Goal: Task Accomplishment & Management: Manage account settings

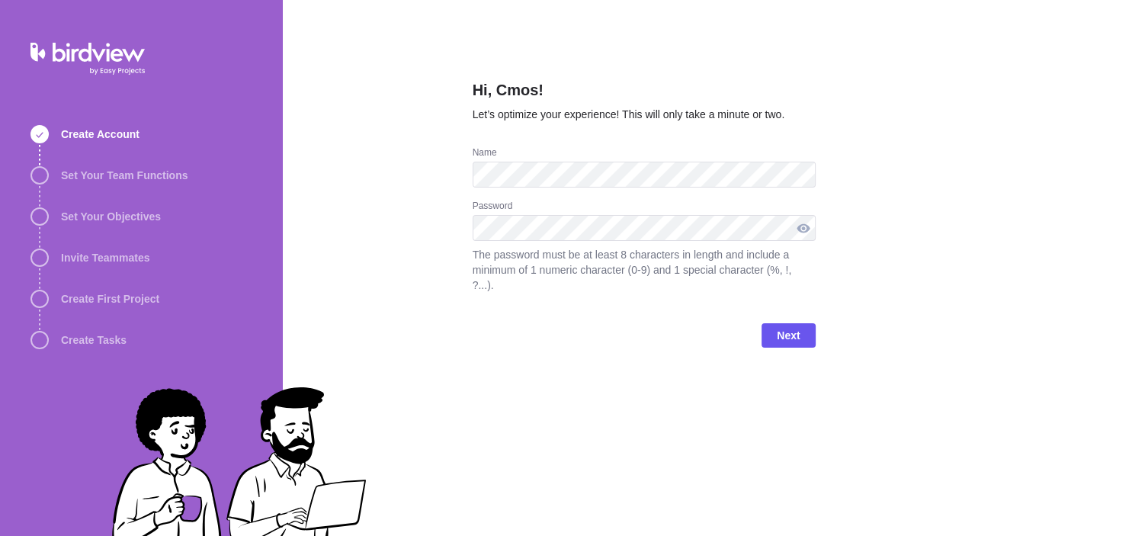
click at [801, 230] on div at bounding box center [804, 228] width 24 height 26
click at [786, 326] on span "Next" at bounding box center [788, 335] width 23 height 18
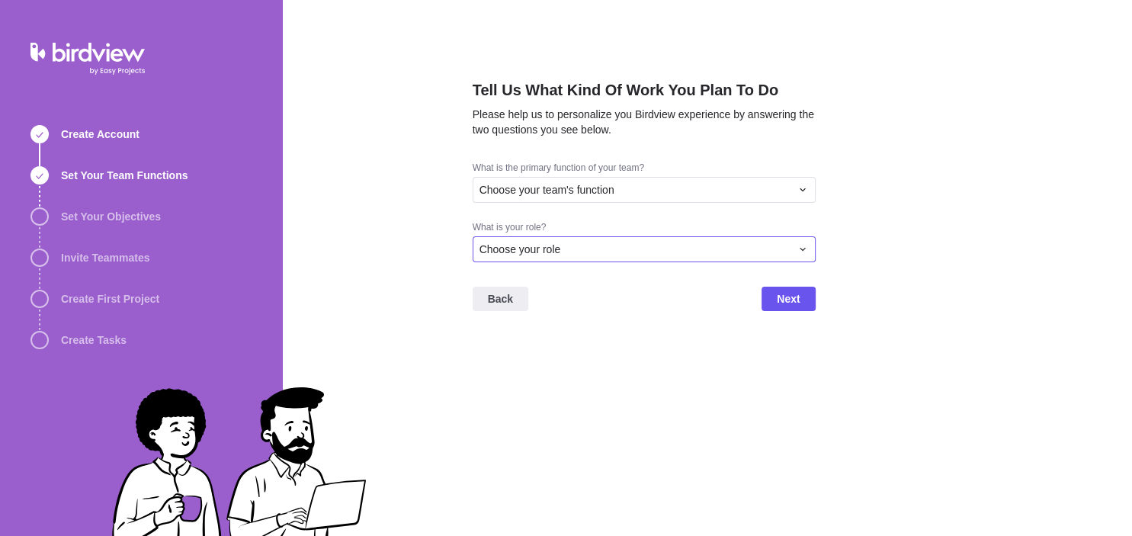
click at [663, 250] on div "Choose your role" at bounding box center [635, 249] width 311 height 15
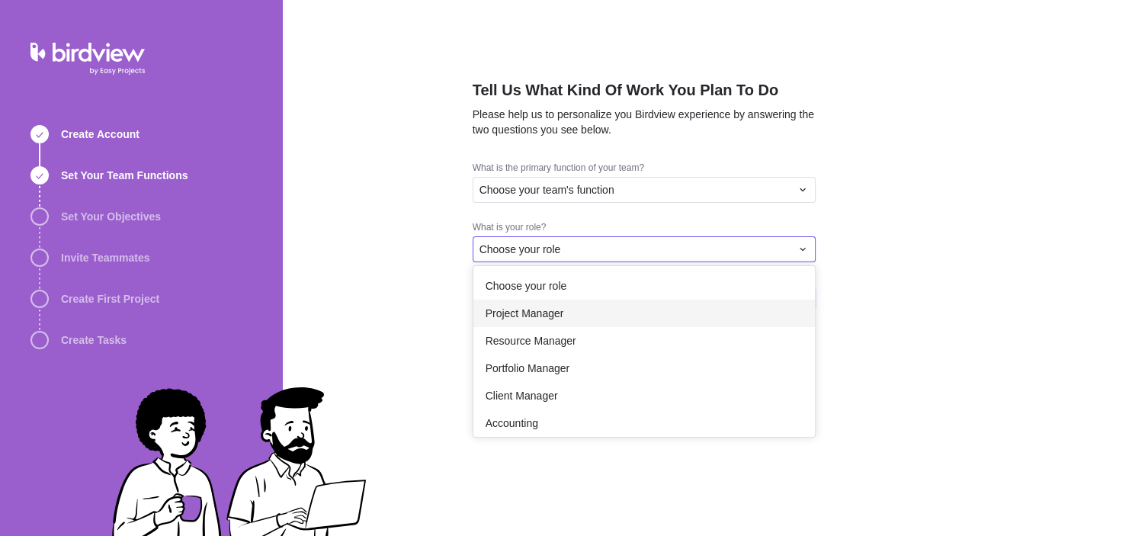
click at [571, 308] on div "Project Manager" at bounding box center [645, 313] width 342 height 27
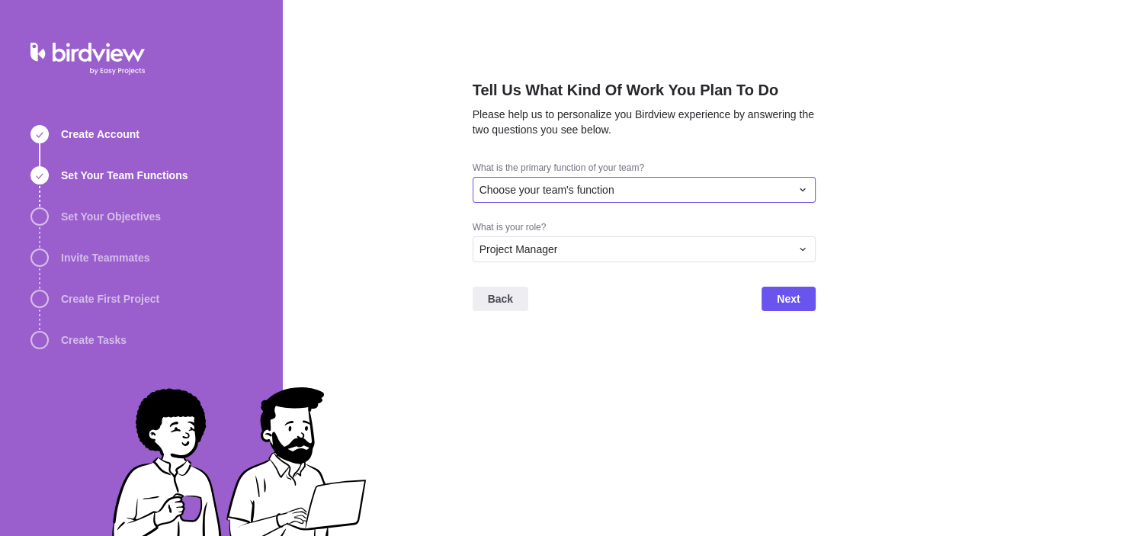
click at [654, 185] on div "Choose your team's function" at bounding box center [635, 189] width 311 height 15
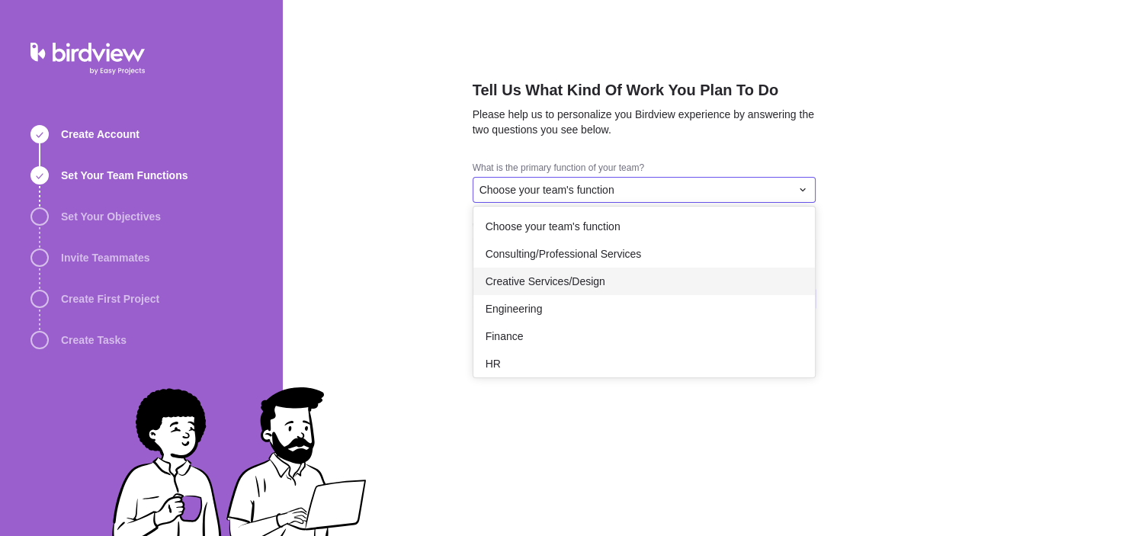
click at [581, 281] on span "Creative Services/Design" at bounding box center [546, 281] width 120 height 15
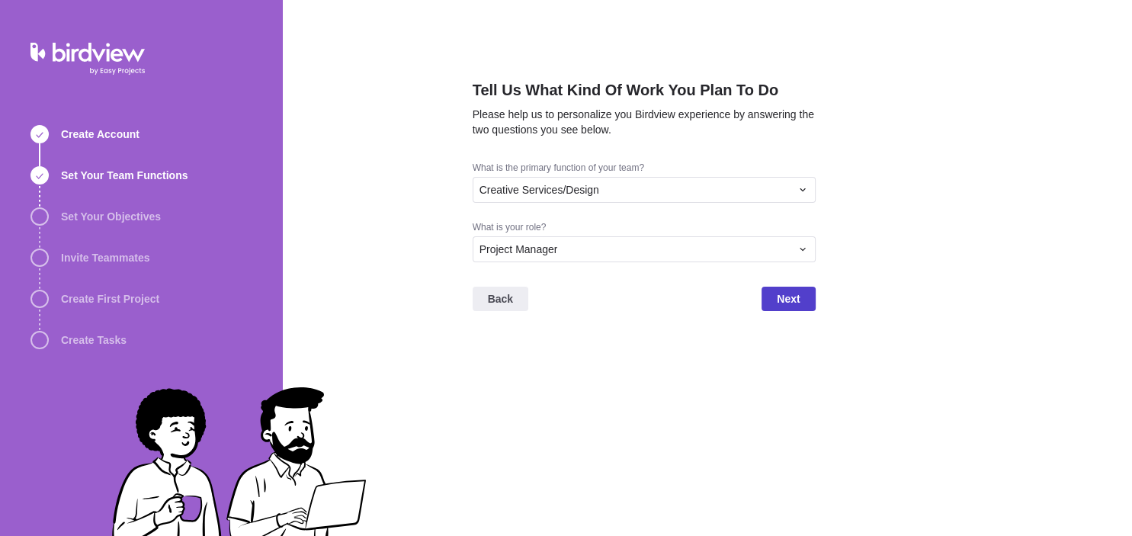
click at [796, 300] on span "Next" at bounding box center [788, 299] width 23 height 18
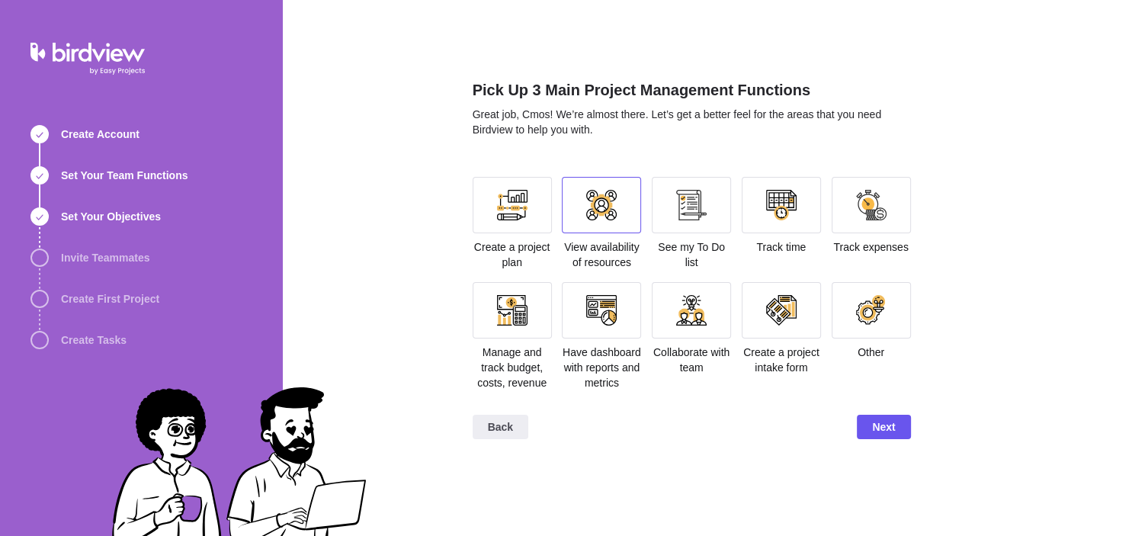
click at [609, 218] on div at bounding box center [601, 205] width 31 height 31
click at [878, 429] on span "Next" at bounding box center [883, 427] width 23 height 18
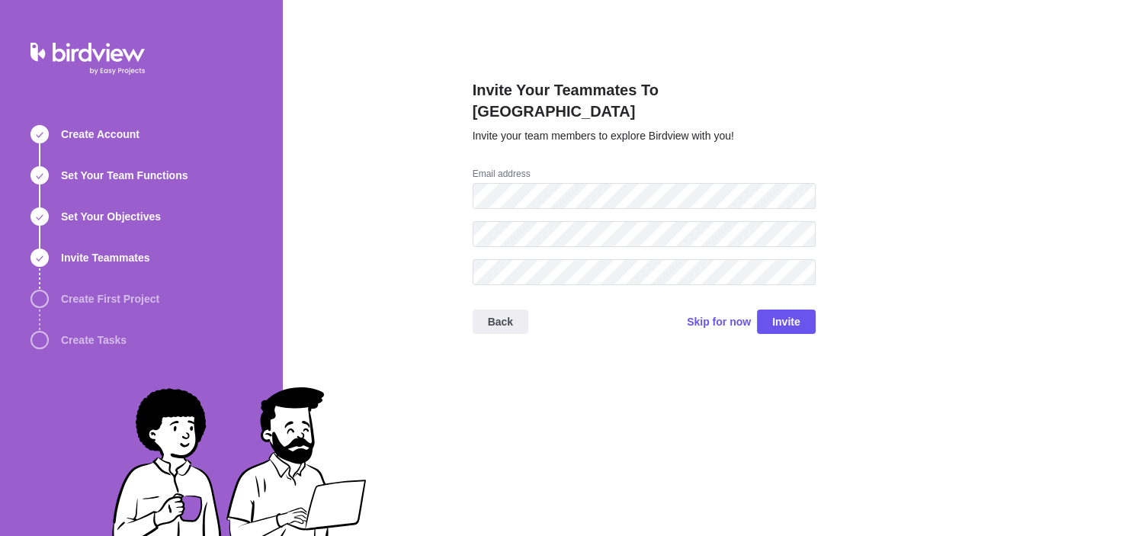
click at [691, 300] on div "Back Skip for now Invite" at bounding box center [644, 327] width 343 height 61
click at [707, 314] on span "Skip for now" at bounding box center [719, 321] width 64 height 15
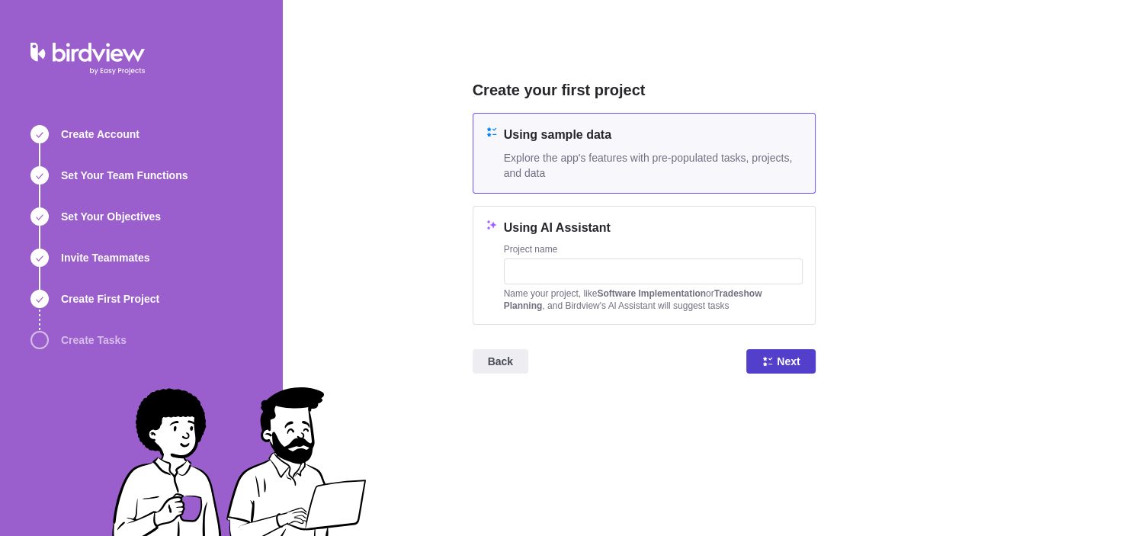
click at [763, 358] on icon at bounding box center [768, 361] width 12 height 12
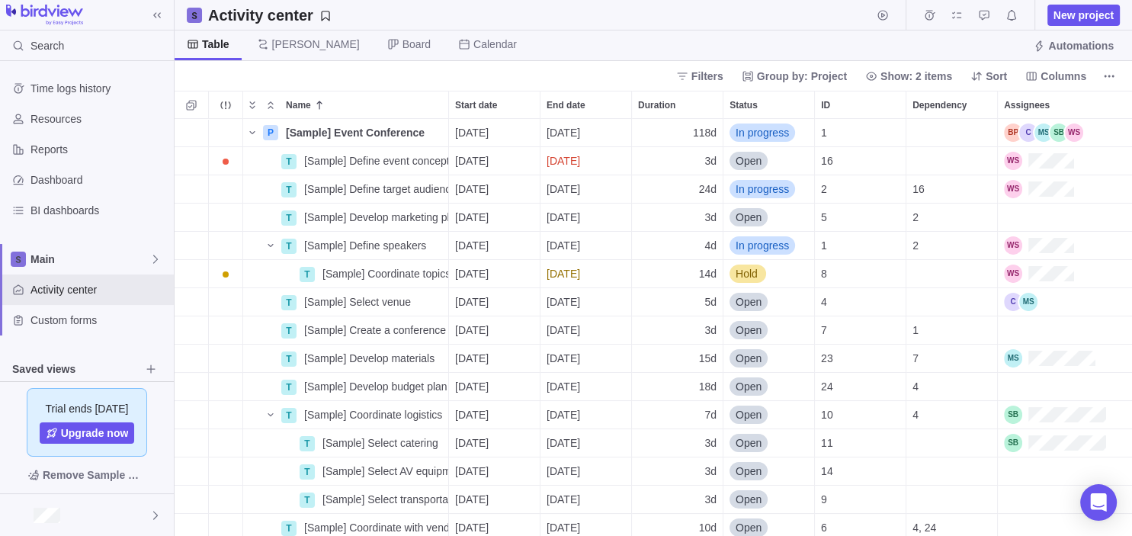
scroll to position [418, 958]
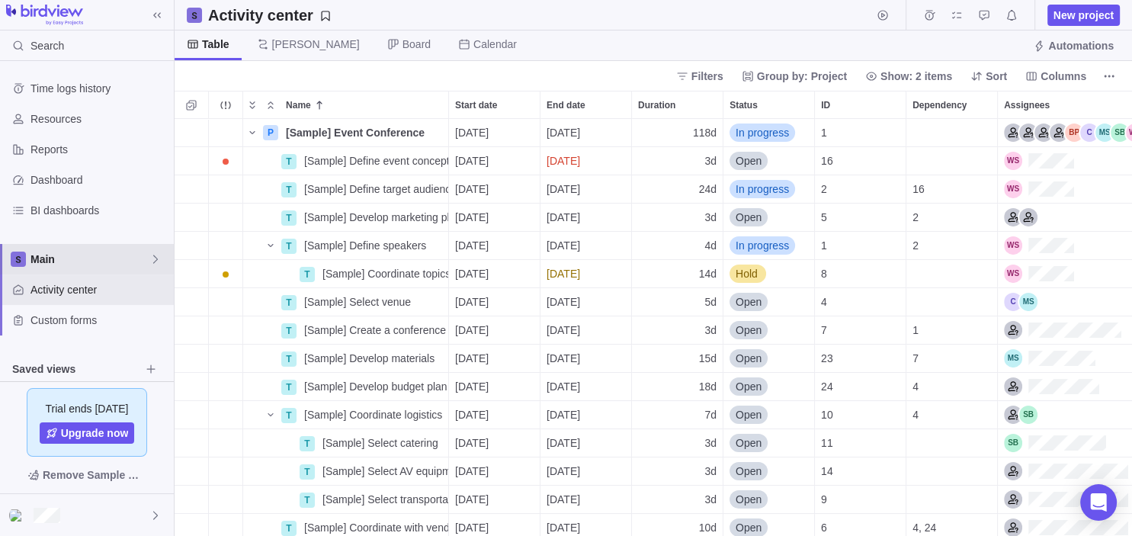
click at [91, 262] on span "Main" at bounding box center [90, 259] width 119 height 15
click at [124, 290] on span "Main" at bounding box center [86, 294] width 93 height 15
click at [150, 255] on icon at bounding box center [155, 259] width 12 height 12
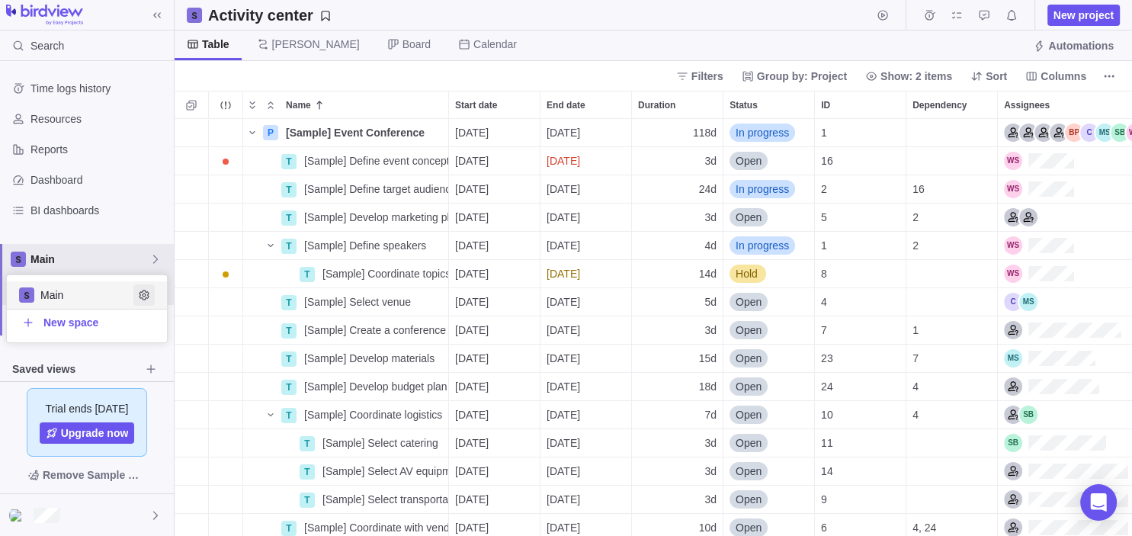
click at [145, 289] on icon "Edit space settings" at bounding box center [144, 295] width 12 height 12
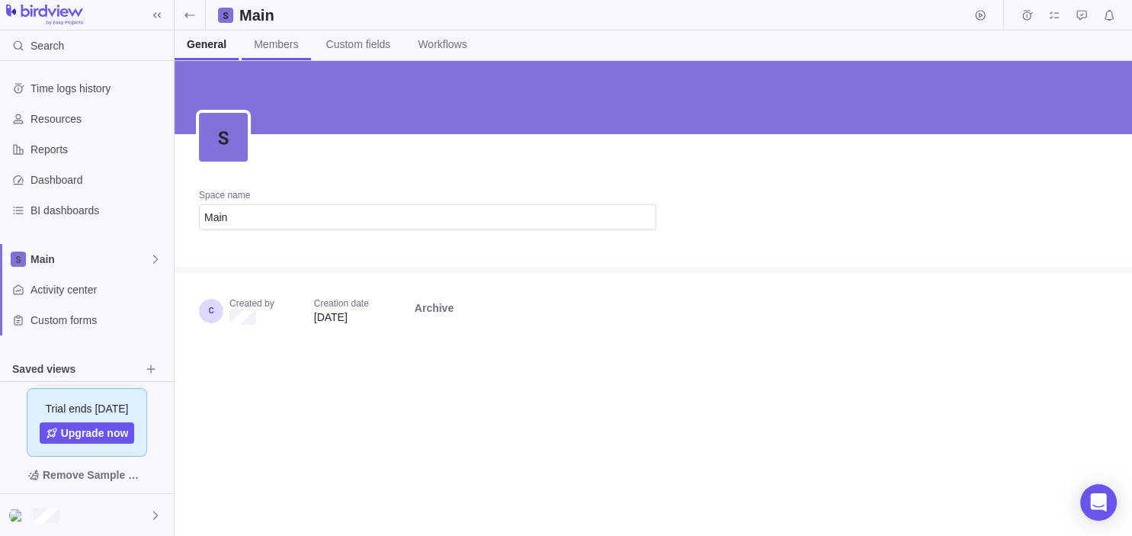
click at [282, 50] on span "Members" at bounding box center [276, 44] width 44 height 15
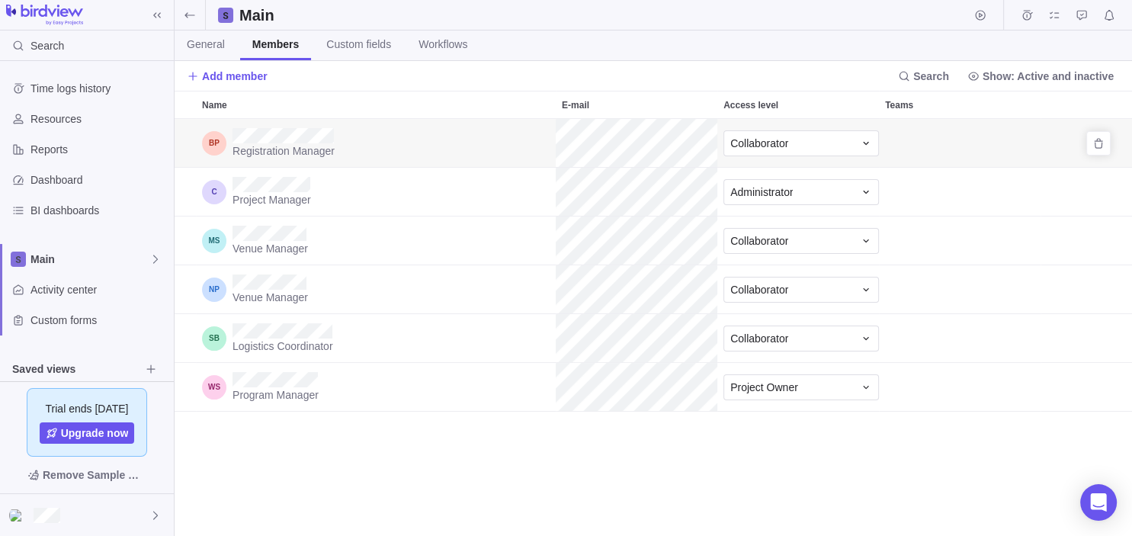
scroll to position [418, 958]
click at [284, 81] on div "Add member Search Show: Active and inactive" at bounding box center [654, 76] width 958 height 30
click at [246, 79] on span "Add member" at bounding box center [235, 76] width 66 height 15
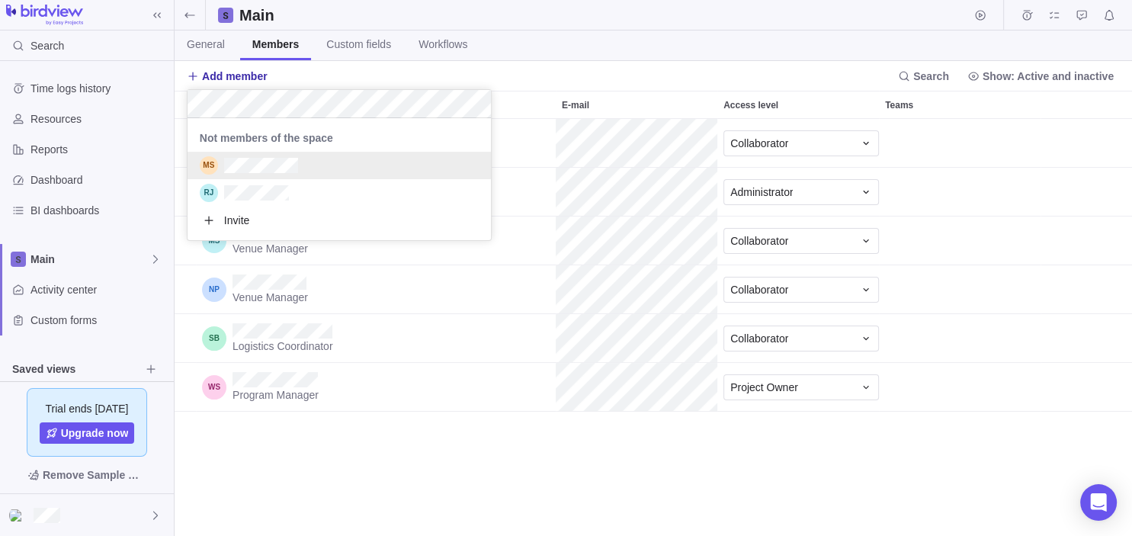
scroll to position [40, 304]
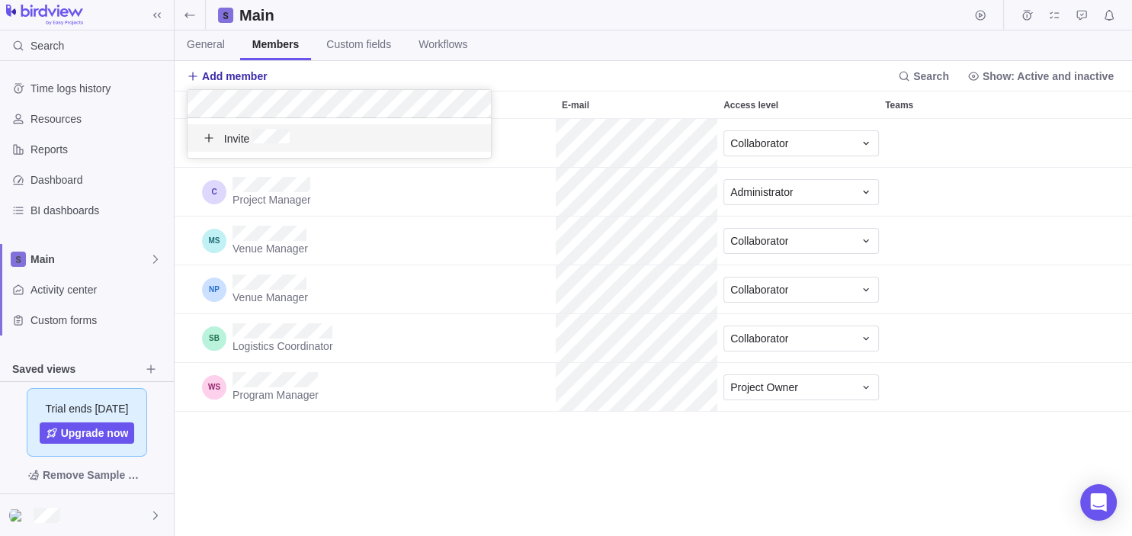
click at [227, 133] on span "Invite" at bounding box center [257, 138] width 66 height 18
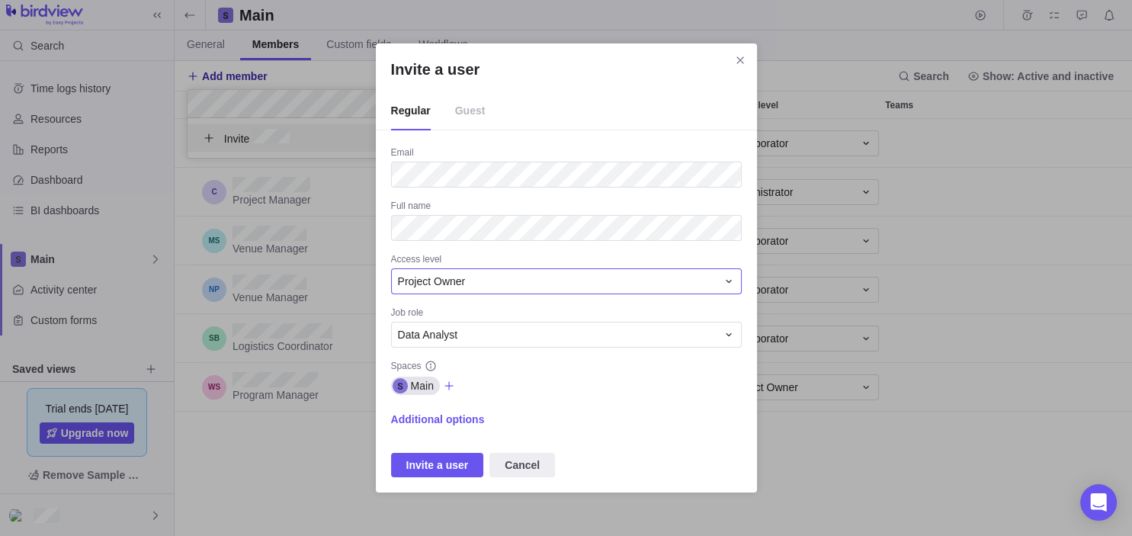
click at [492, 287] on div "Project Owner" at bounding box center [557, 281] width 319 height 15
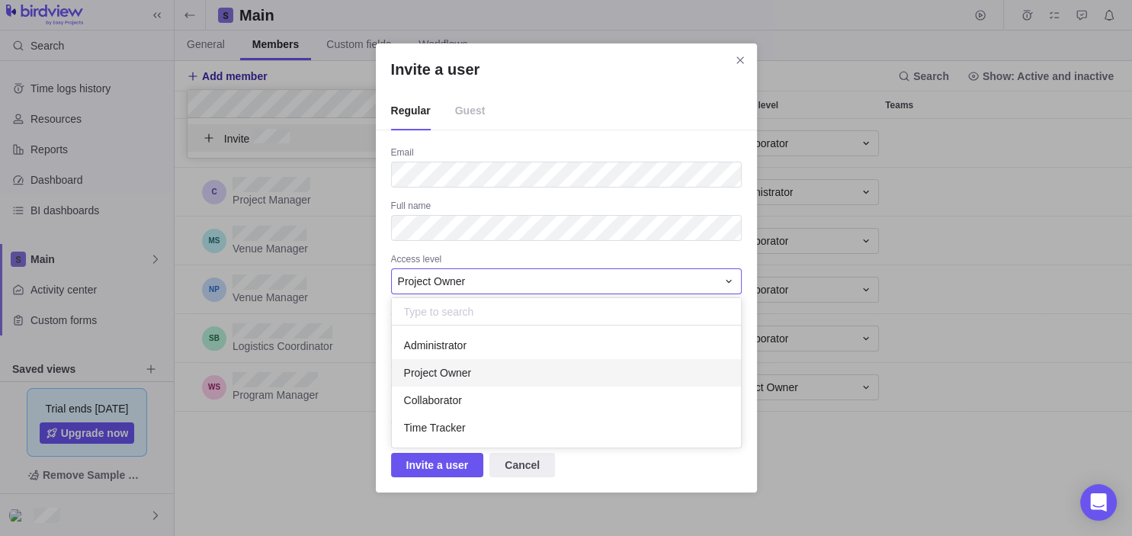
scroll to position [122, 349]
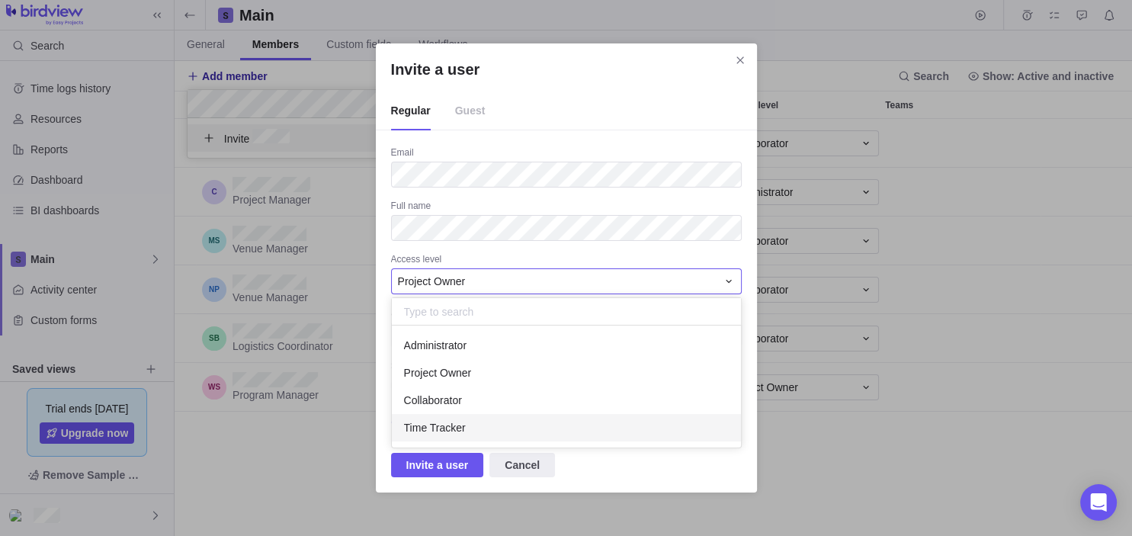
click at [444, 418] on div "Time Tracker" at bounding box center [566, 427] width 349 height 27
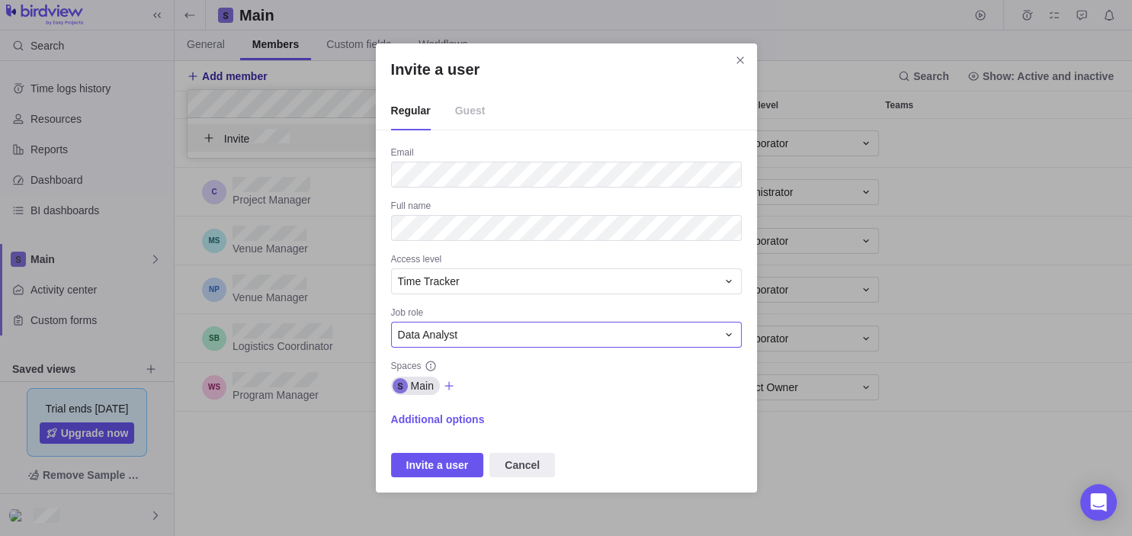
click at [525, 326] on div "Data Analyst" at bounding box center [566, 335] width 351 height 26
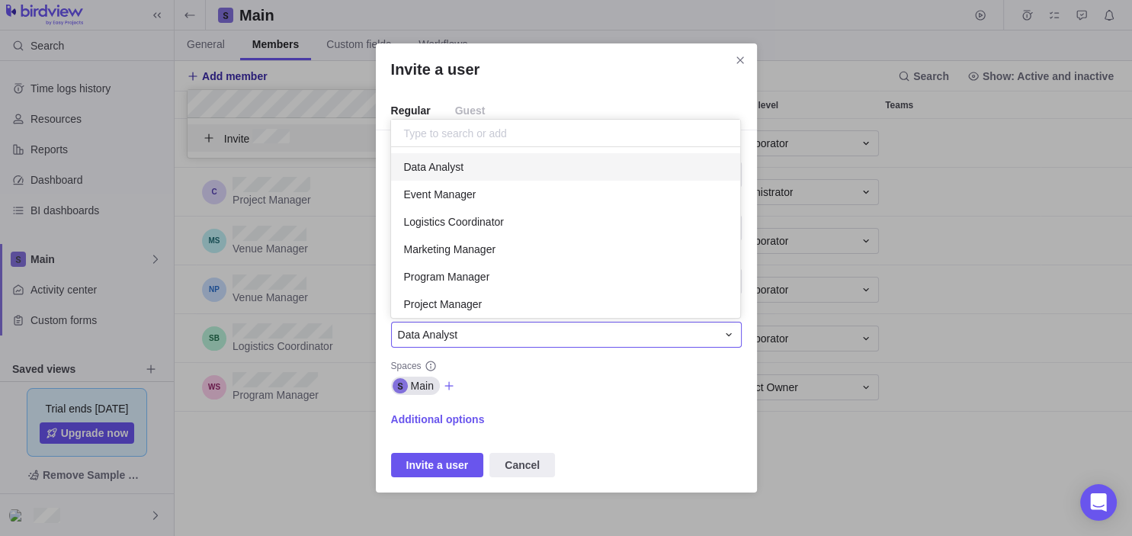
scroll to position [171, 349]
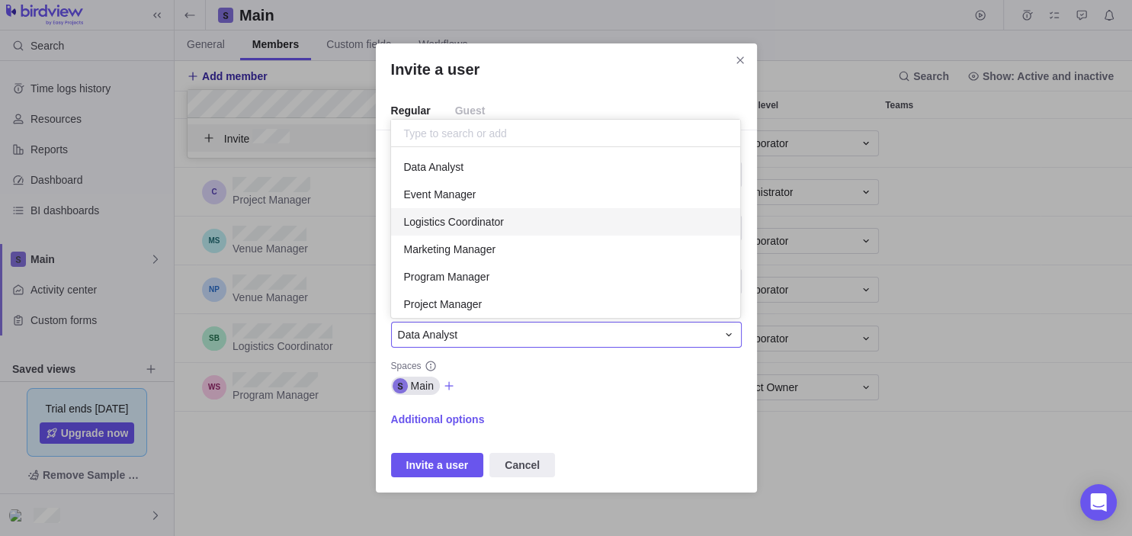
click at [552, 219] on div "Logistics Coordinator" at bounding box center [565, 221] width 349 height 27
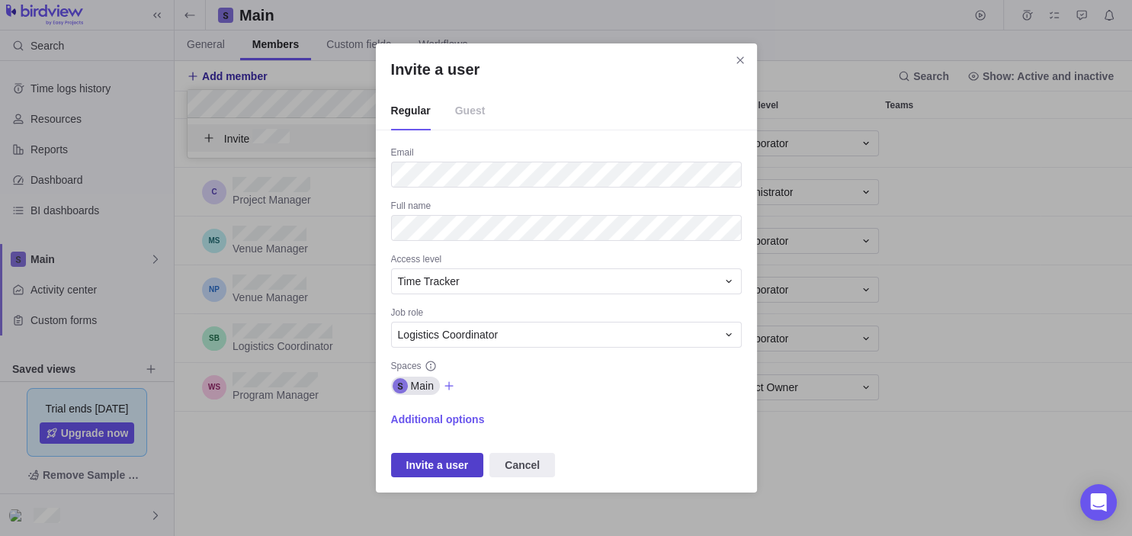
click at [420, 468] on span "Invite a user" at bounding box center [437, 465] width 63 height 18
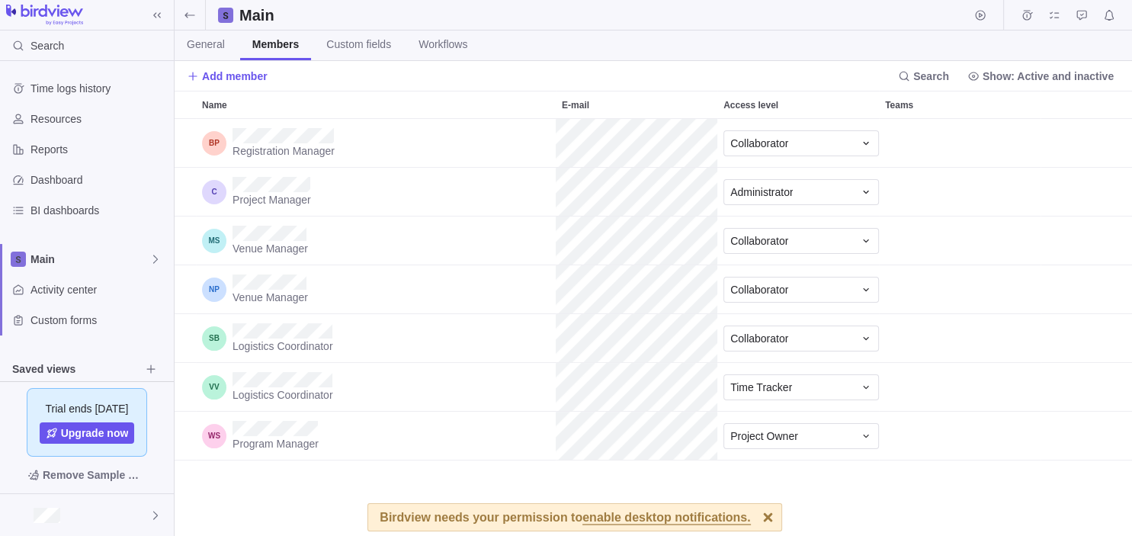
scroll to position [418, 958]
click at [221, 386] on div "Name" at bounding box center [214, 387] width 24 height 24
click at [300, 403] on div "Logistics Coordinator" at bounding box center [376, 387] width 360 height 48
click at [755, 518] on div at bounding box center [768, 517] width 27 height 27
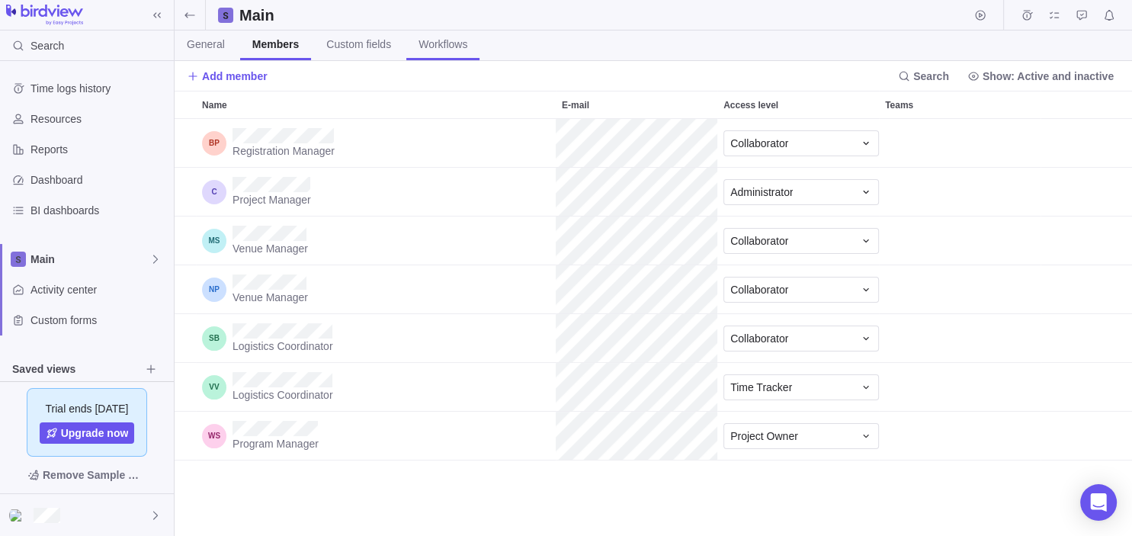
click at [456, 51] on span "Workflows" at bounding box center [443, 44] width 49 height 15
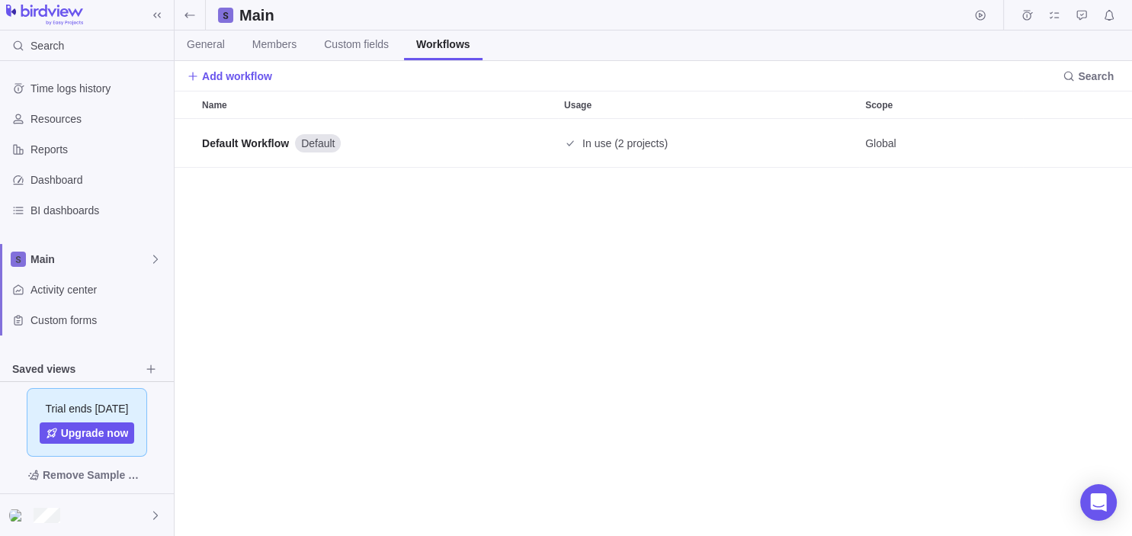
scroll to position [418, 958]
click at [374, 35] on link "Custom fields" at bounding box center [356, 46] width 89 height 30
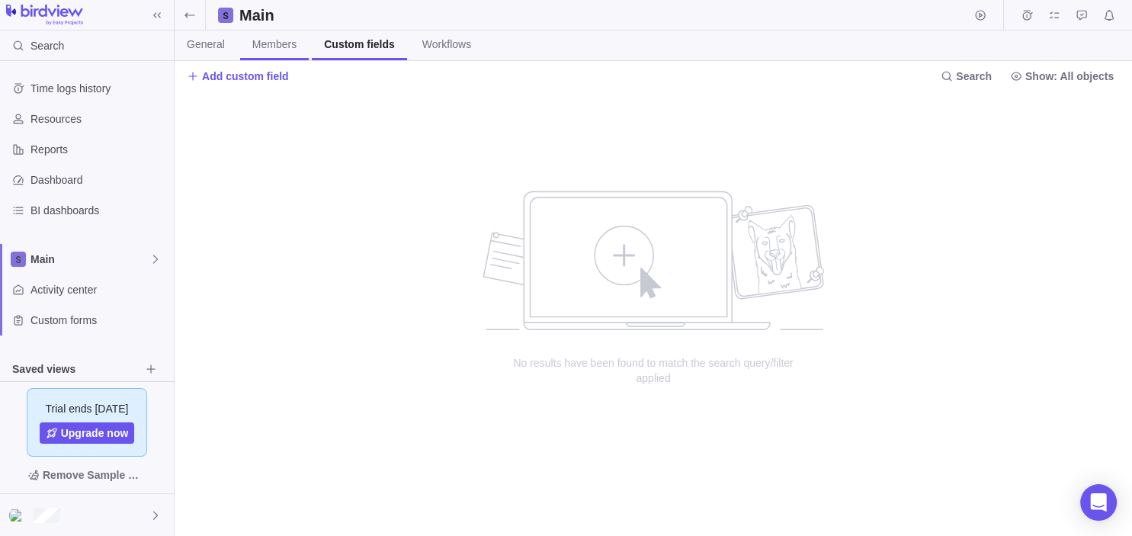
click at [265, 43] on span "Members" at bounding box center [274, 44] width 44 height 15
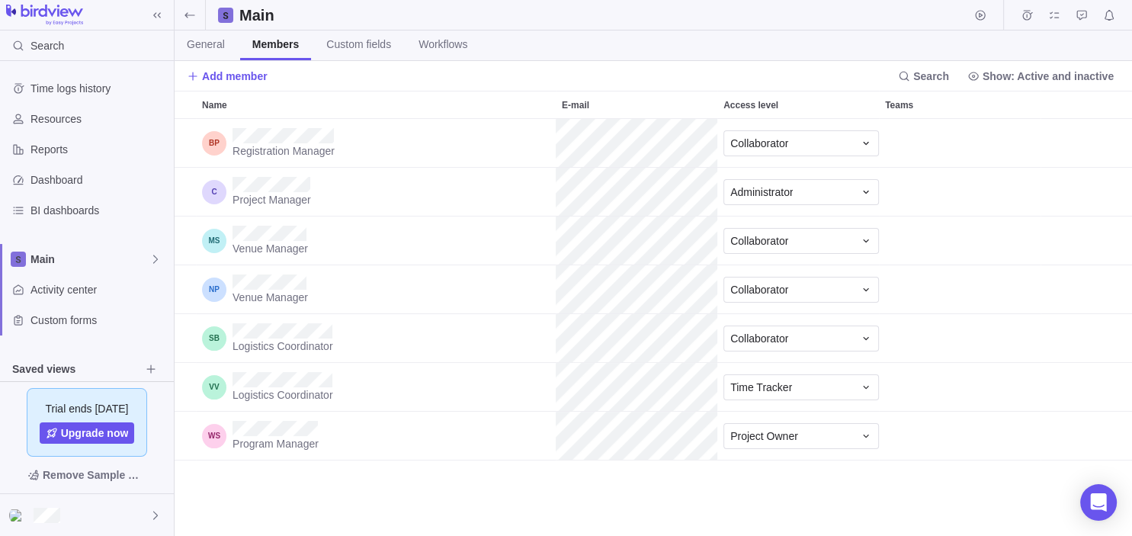
scroll to position [418, 958]
click at [539, 401] on div "Logistics Coordinator" at bounding box center [376, 387] width 360 height 48
click at [194, 43] on span "General" at bounding box center [206, 44] width 38 height 15
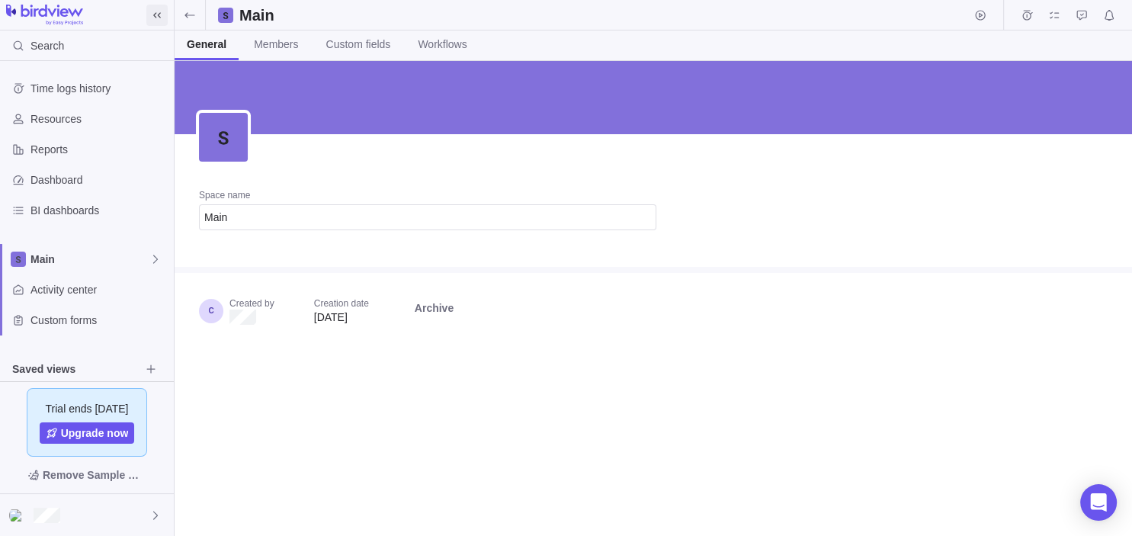
click at [159, 15] on icon at bounding box center [157, 14] width 8 height 5
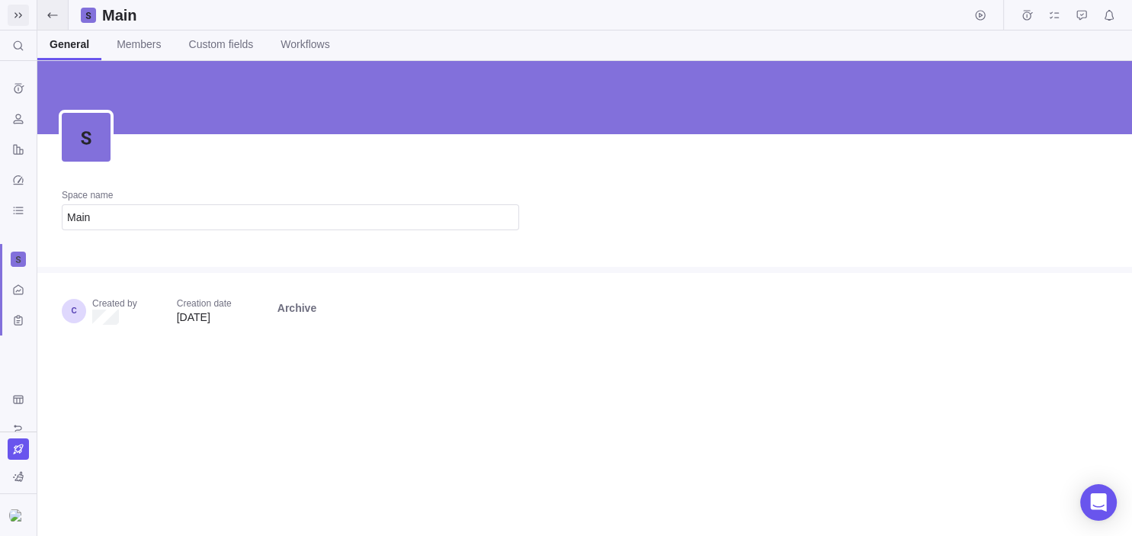
click at [56, 16] on icon at bounding box center [53, 15] width 12 height 12
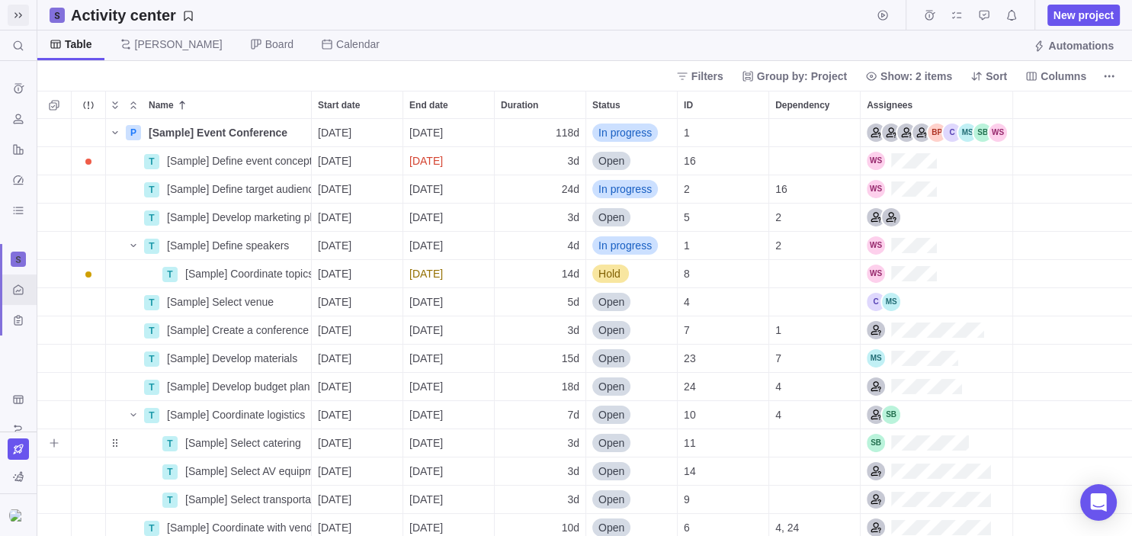
scroll to position [174, 0]
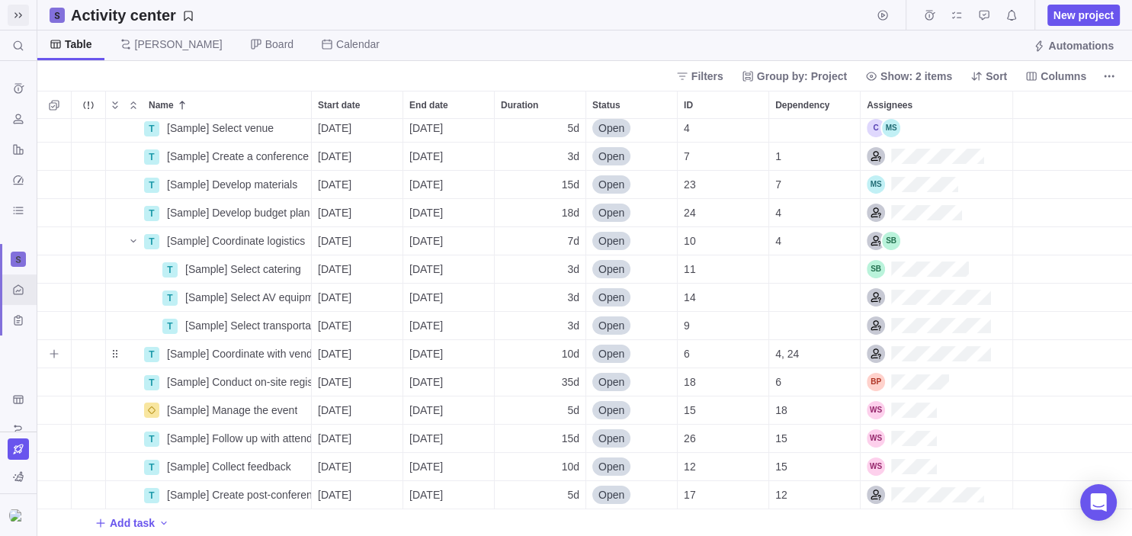
click at [939, 354] on div "Assignees" at bounding box center [929, 354] width 124 height 18
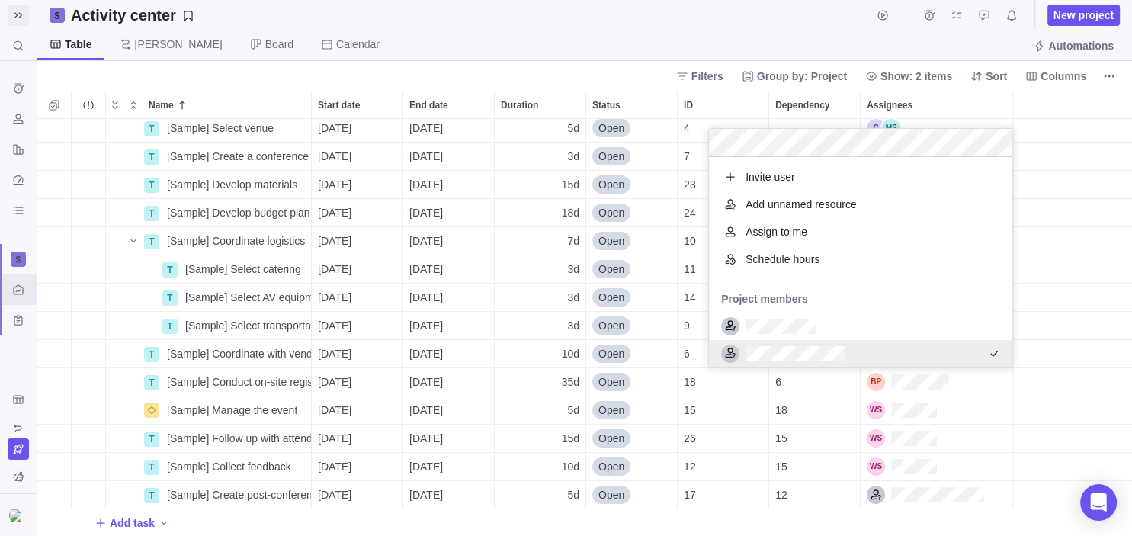
scroll to position [210, 304]
click at [1057, 383] on div "T [Sample] Select venue Details [DATE] [DATE] 5d Open 4 T [Sample] Create a con…" at bounding box center [584, 328] width 1095 height 418
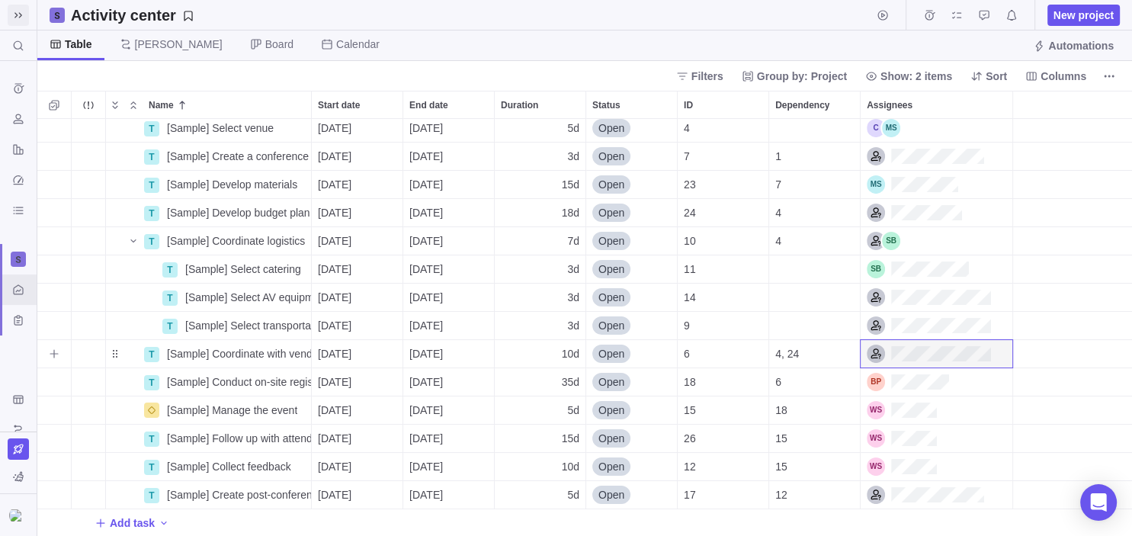
click at [955, 356] on div "Assignees" at bounding box center [929, 354] width 124 height 18
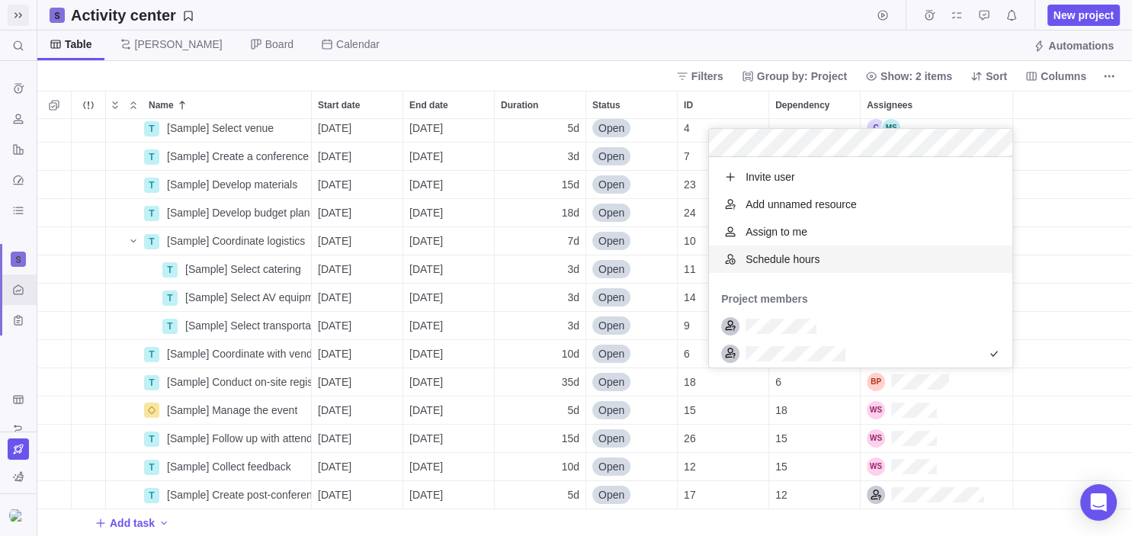
click at [1028, 282] on div "T [Sample] Select venue Details [DATE] [DATE] 5d Open 4 T [Sample] Create a con…" at bounding box center [584, 328] width 1095 height 418
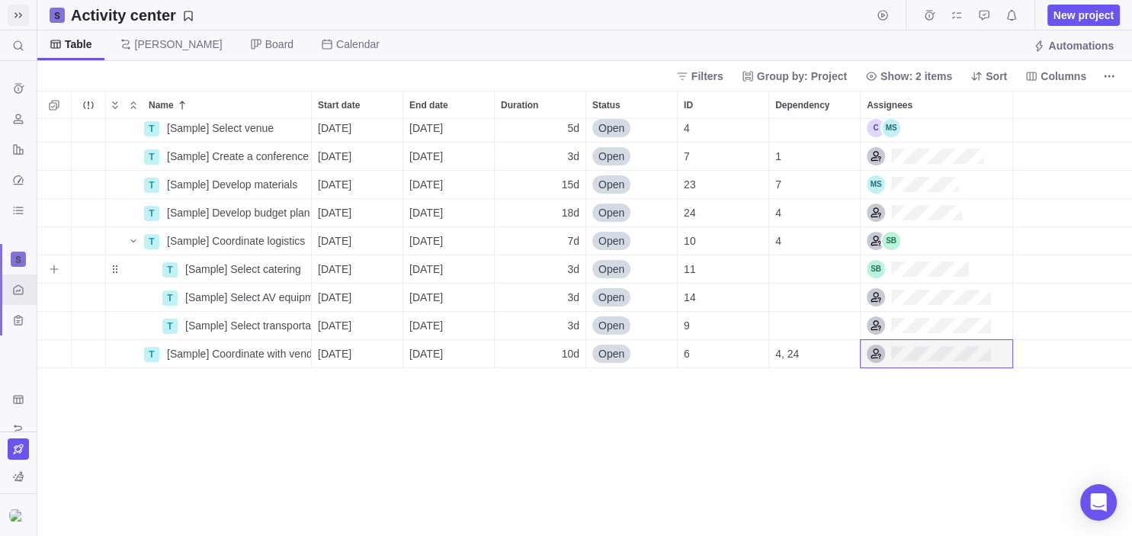
scroll to position [0, 0]
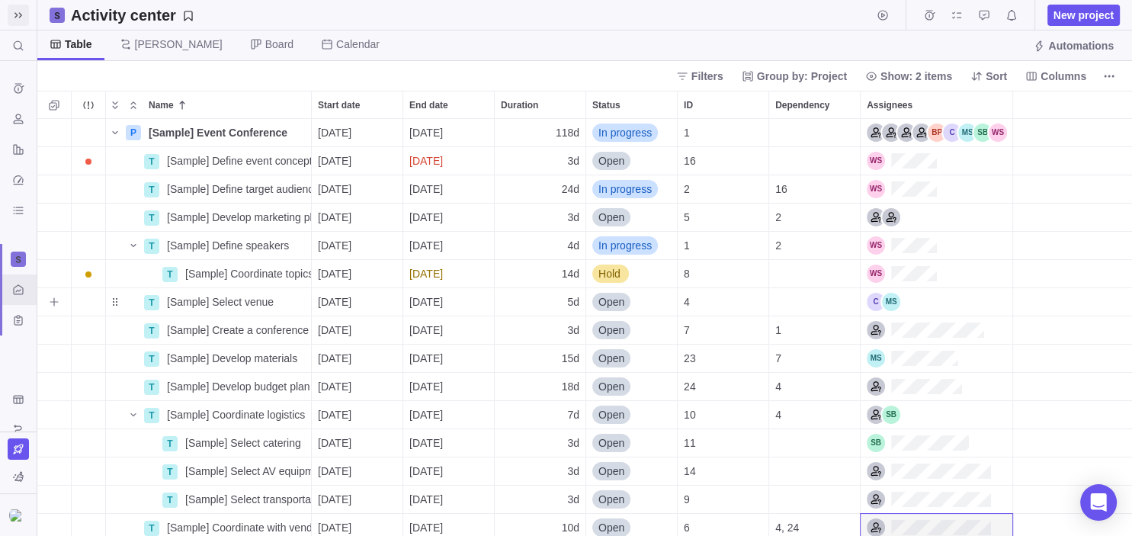
click at [899, 293] on div "Assignees" at bounding box center [937, 301] width 152 height 27
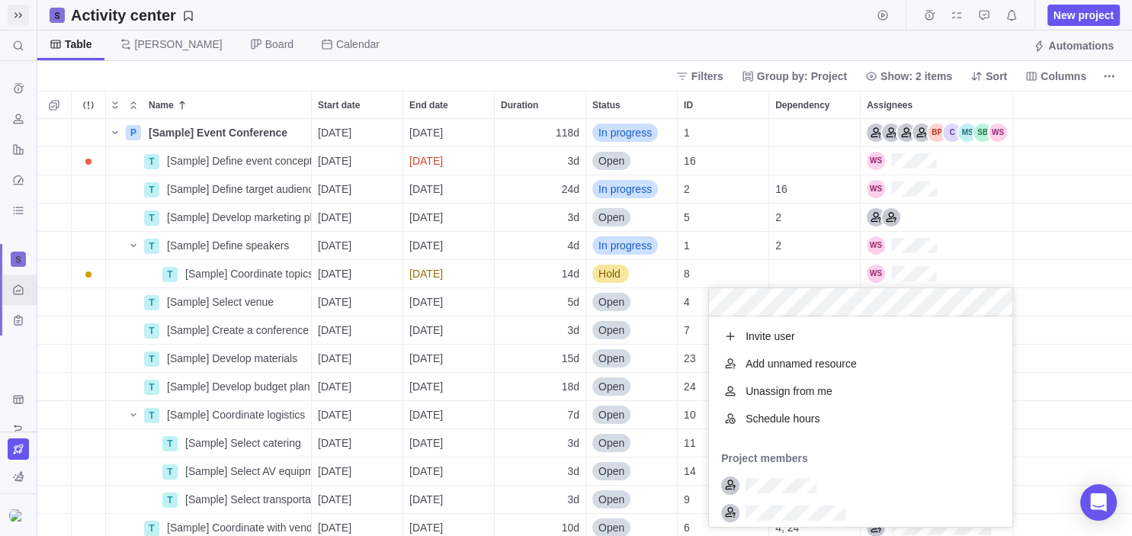
scroll to position [210, 304]
click at [1085, 383] on div "P [Sample] Event Conference Details [DATE] [DATE] 118d In progress 1 T [Sample]…" at bounding box center [584, 328] width 1095 height 418
